Goal: Task Accomplishment & Management: Complete application form

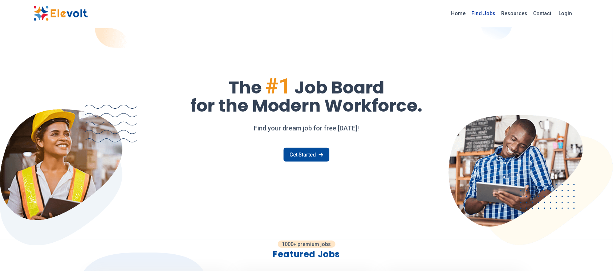
click at [492, 10] on link "Find Jobs" at bounding box center [483, 14] width 30 height 12
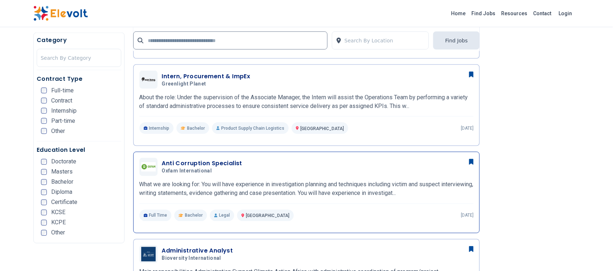
scroll to position [272, 0]
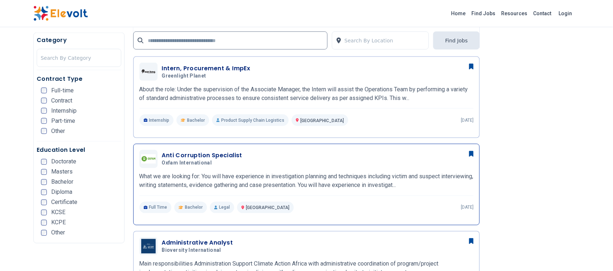
click at [217, 153] on h3 "Anti Corruption Specialist" at bounding box center [202, 156] width 80 height 9
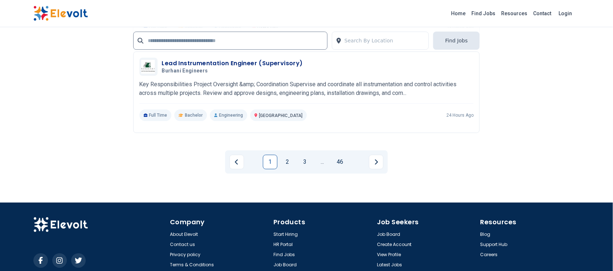
scroll to position [1451, 0]
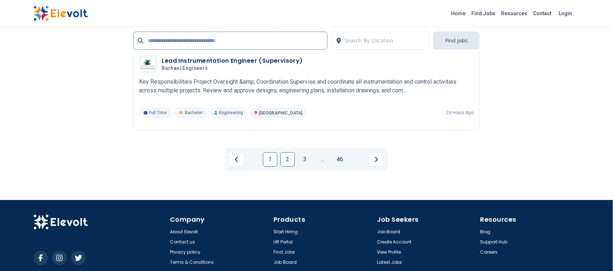
click at [293, 160] on link "2" at bounding box center [287, 159] width 15 height 15
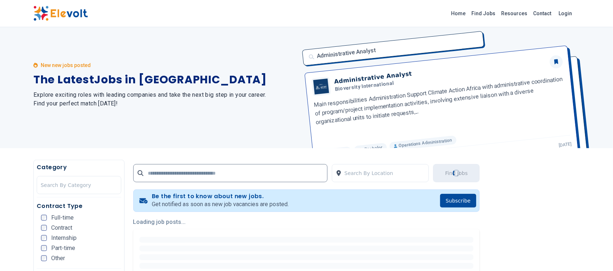
scroll to position [0, 0]
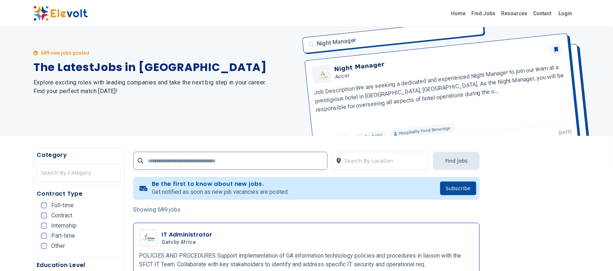
scroll to position [136, 0]
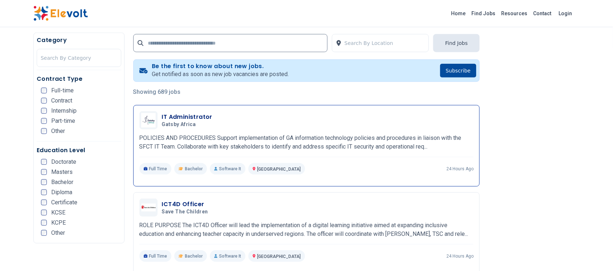
click at [197, 118] on h3 "IT Administrator" at bounding box center [187, 117] width 50 height 9
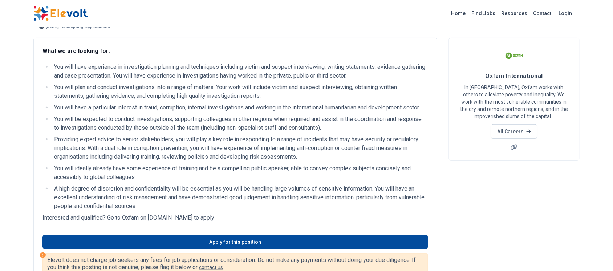
scroll to position [45, 0]
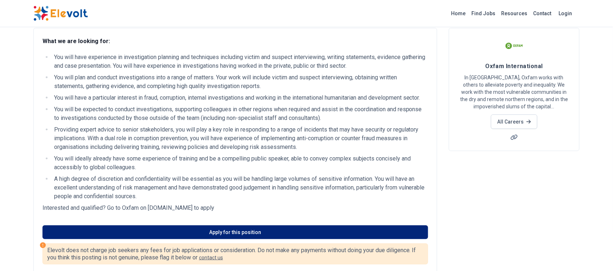
click at [291, 234] on div "Apply for this position" at bounding box center [234, 228] width 385 height 22
click at [295, 239] on link "Apply for this position" at bounding box center [234, 233] width 385 height 14
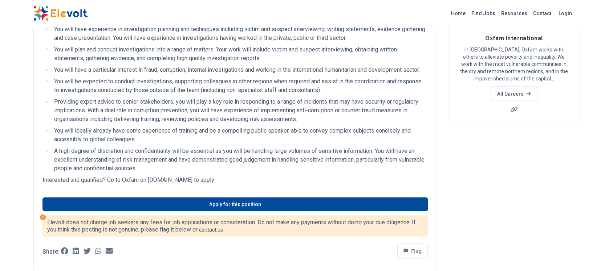
scroll to position [91, 0]
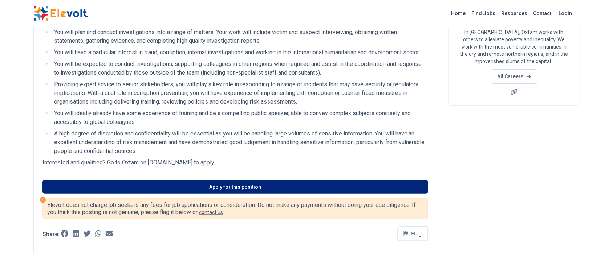
click at [241, 194] on link "Apply for this position" at bounding box center [234, 187] width 385 height 14
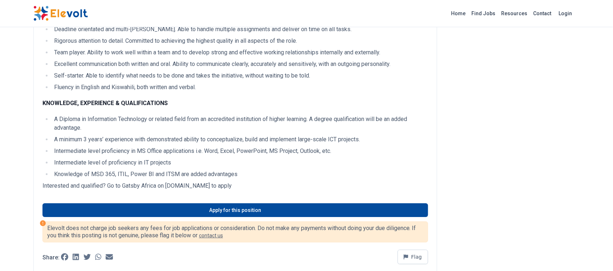
scroll to position [590, 0]
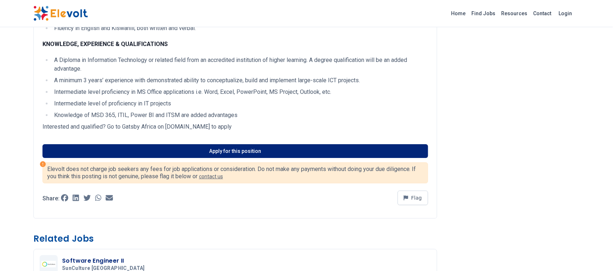
click at [244, 150] on link "Apply for this position" at bounding box center [234, 151] width 385 height 14
